Goal: Information Seeking & Learning: Understand process/instructions

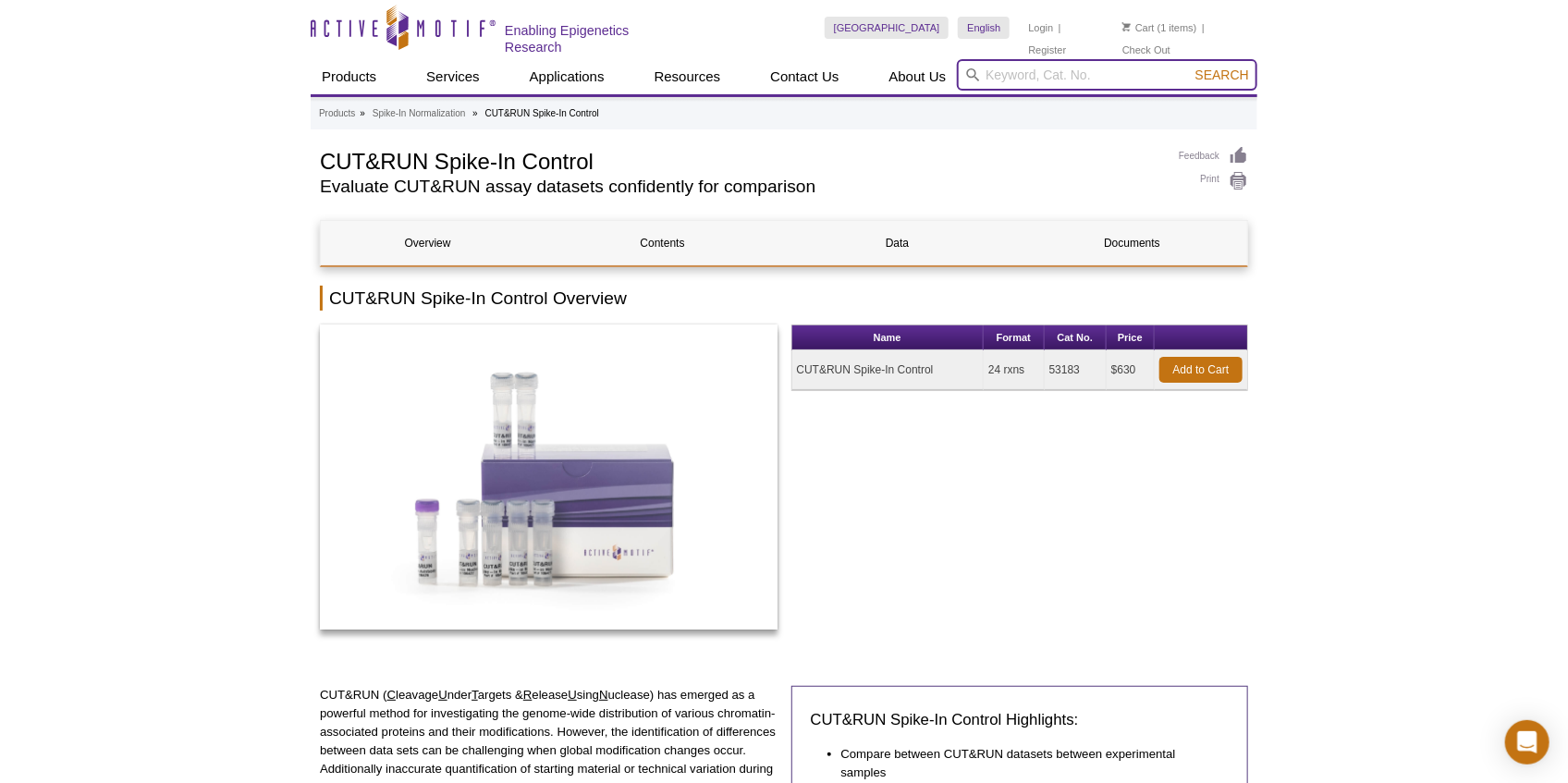
click at [1004, 70] on input "search" at bounding box center [1107, 74] width 300 height 31
type input "r-loop"
click at [1190, 67] on button "Search" at bounding box center [1222, 75] width 65 height 17
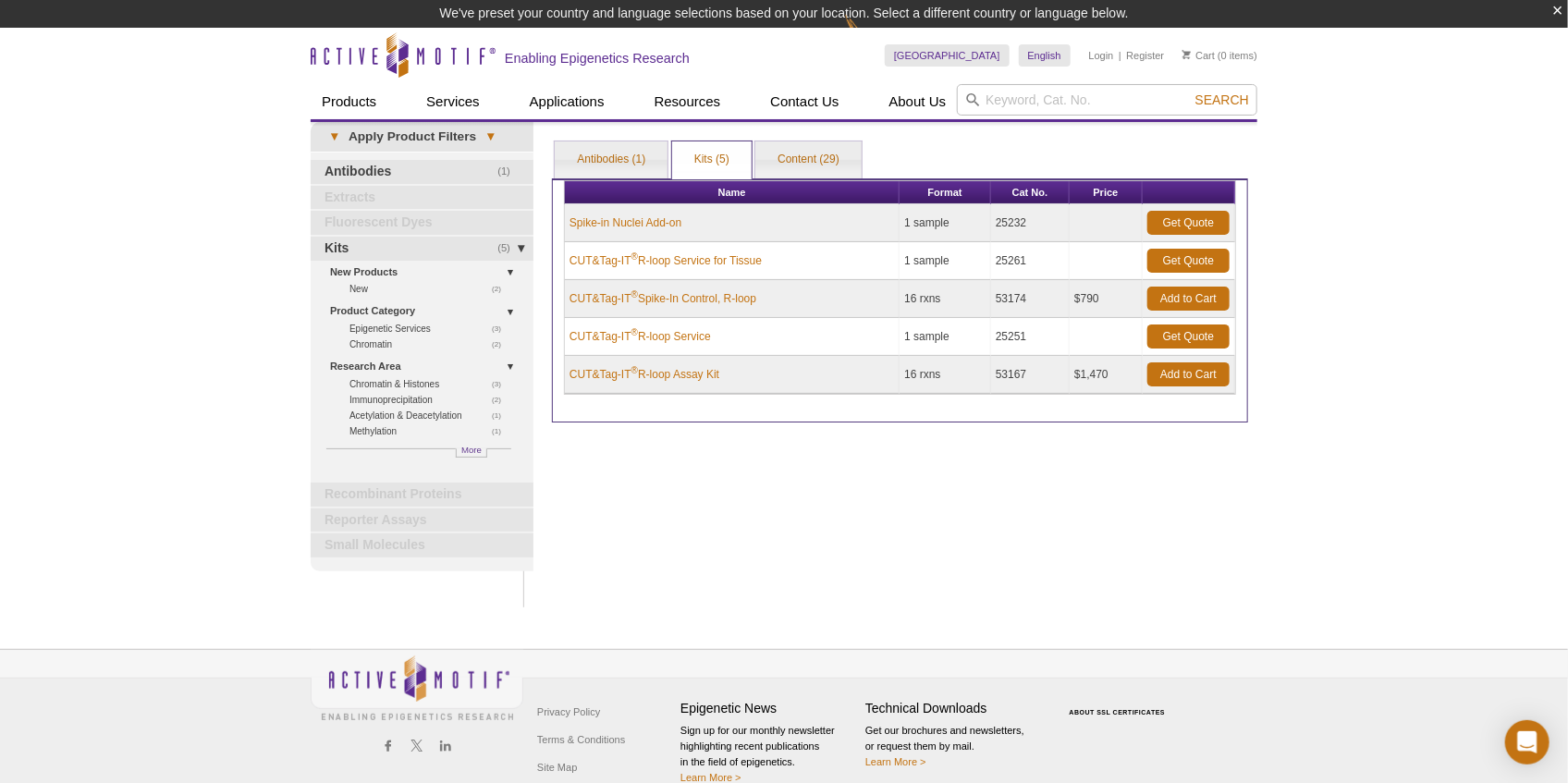
drag, startPoint x: 1013, startPoint y: 121, endPoint x: 1035, endPoint y: 103, distance: 28.4
click at [1028, 110] on header "Active Motif Logo Enabling Epigenetics Research 0 Search Skip to content Active…" at bounding box center [784, 75] width 946 height 94
click at [1035, 103] on input "search" at bounding box center [1107, 100] width 300 height 31
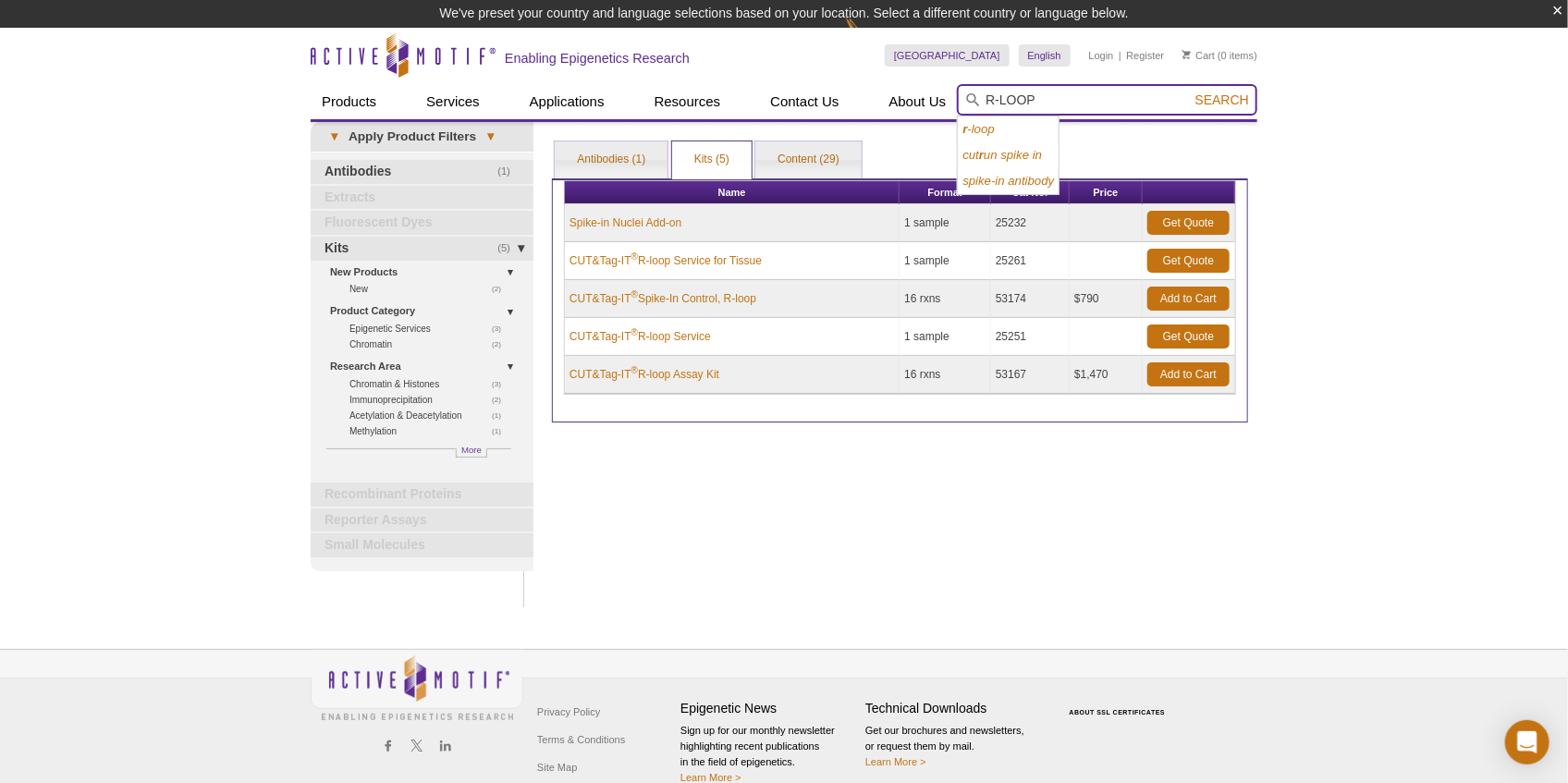
type input "R-LOOP"
click at [1190, 91] on button "Search" at bounding box center [1222, 100] width 65 height 17
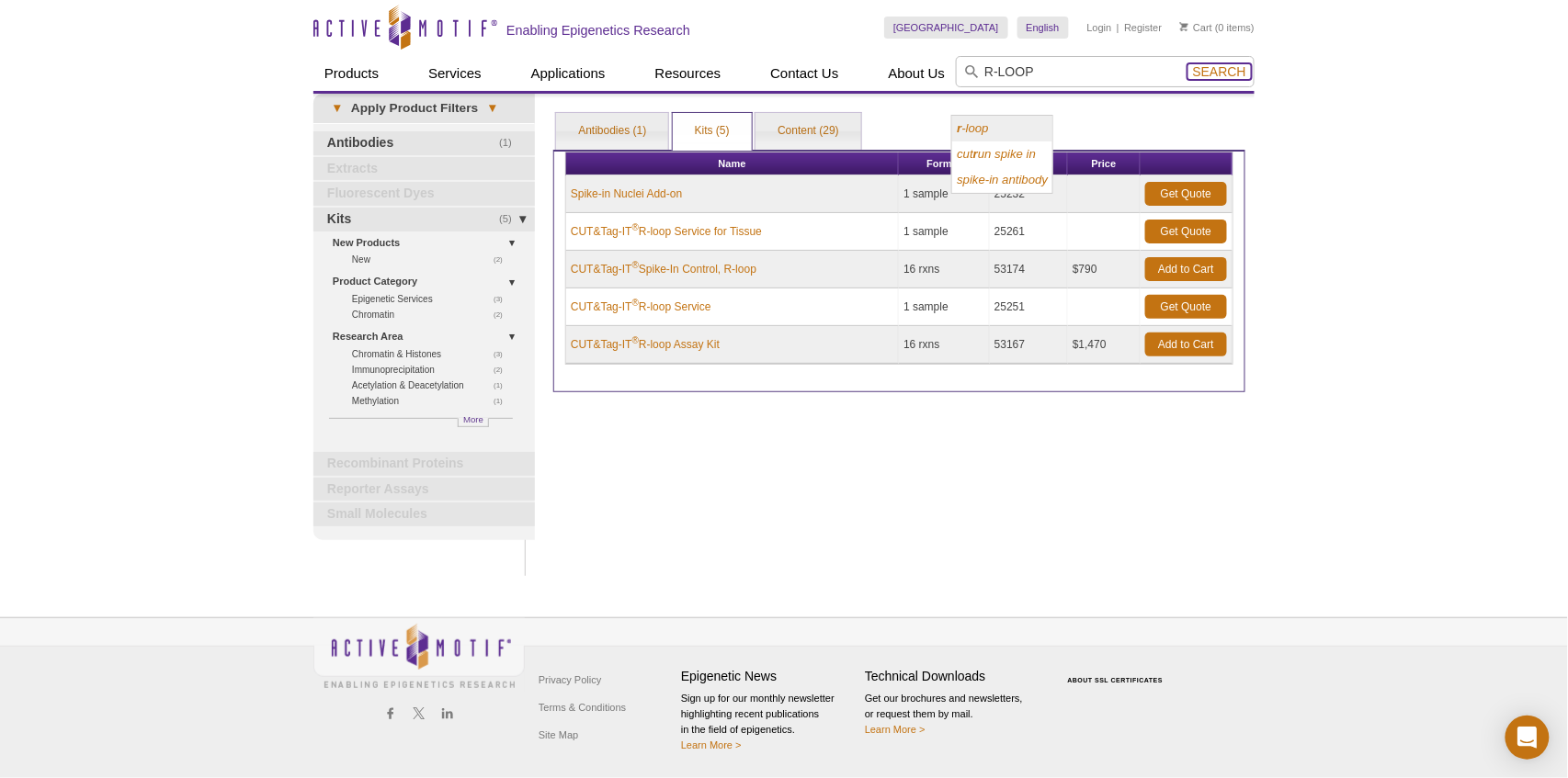
click at [1213, 76] on span "Search" at bounding box center [1219, 72] width 53 height 15
click at [646, 343] on link "CUT&Tag-IT ® R-loop Assay Kit" at bounding box center [646, 344] width 149 height 17
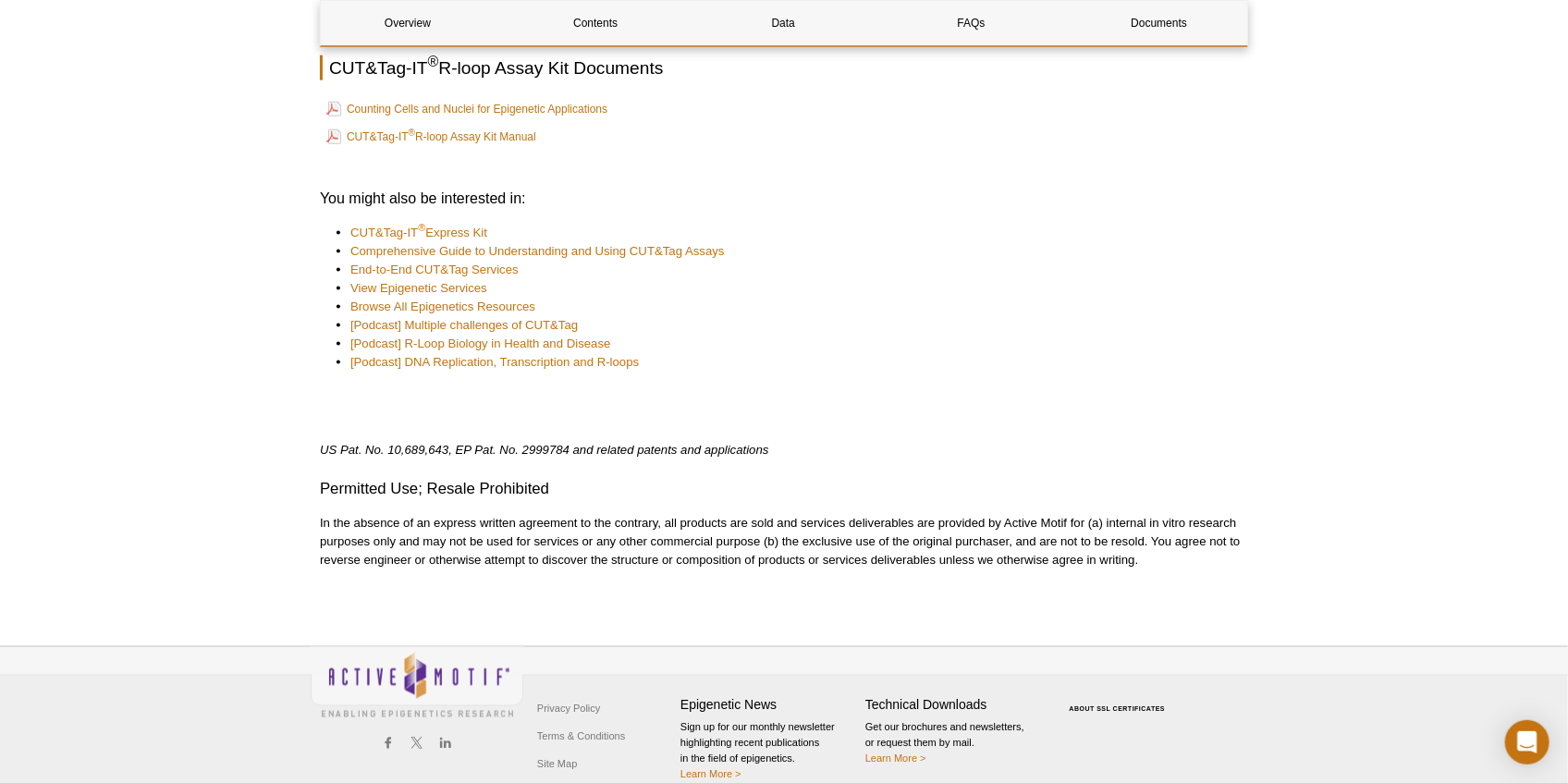
scroll to position [4592, 0]
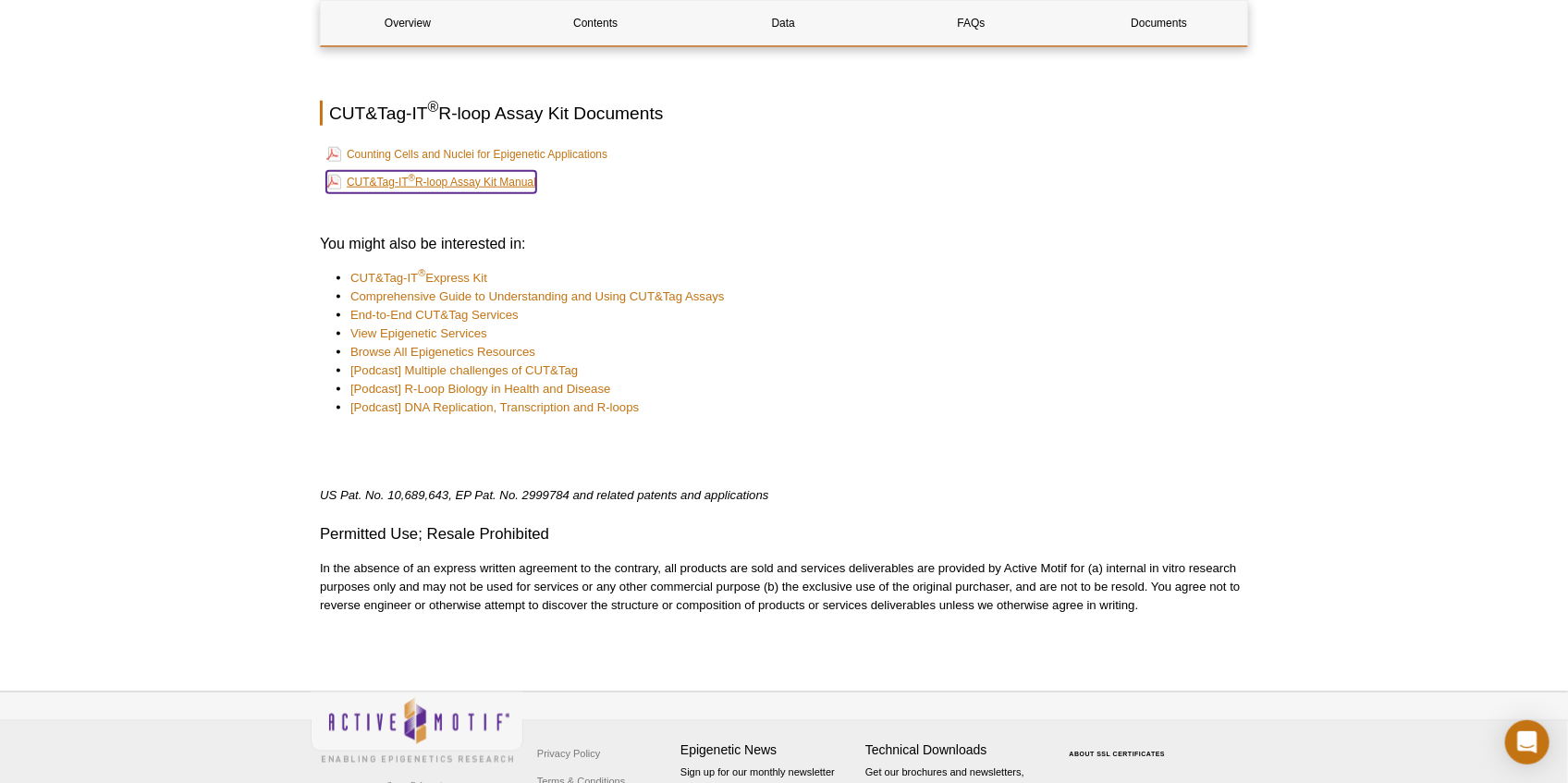
click at [484, 171] on link "CUT&Tag-IT ® R-loop Assay Kit Manual" at bounding box center [432, 182] width 210 height 23
